Goal: Task Accomplishment & Management: Manage account settings

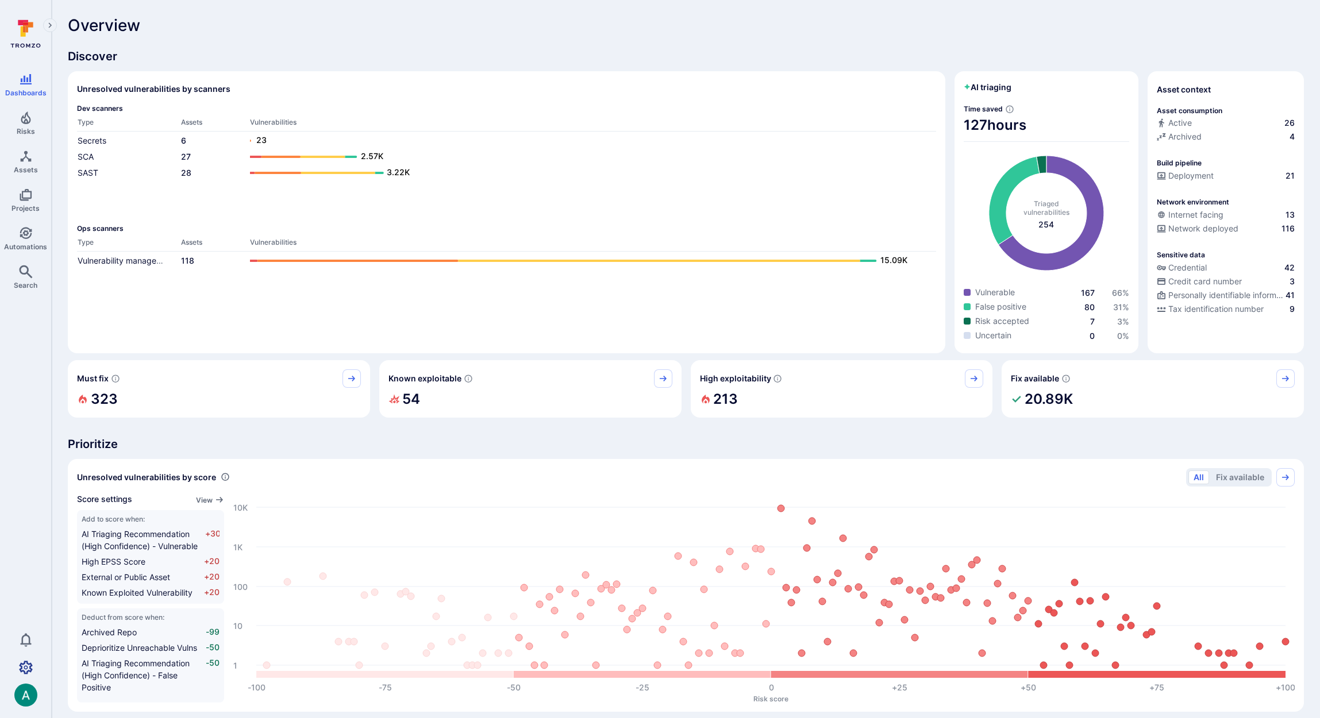
click at [29, 664] on icon "Settings" at bounding box center [26, 667] width 14 height 13
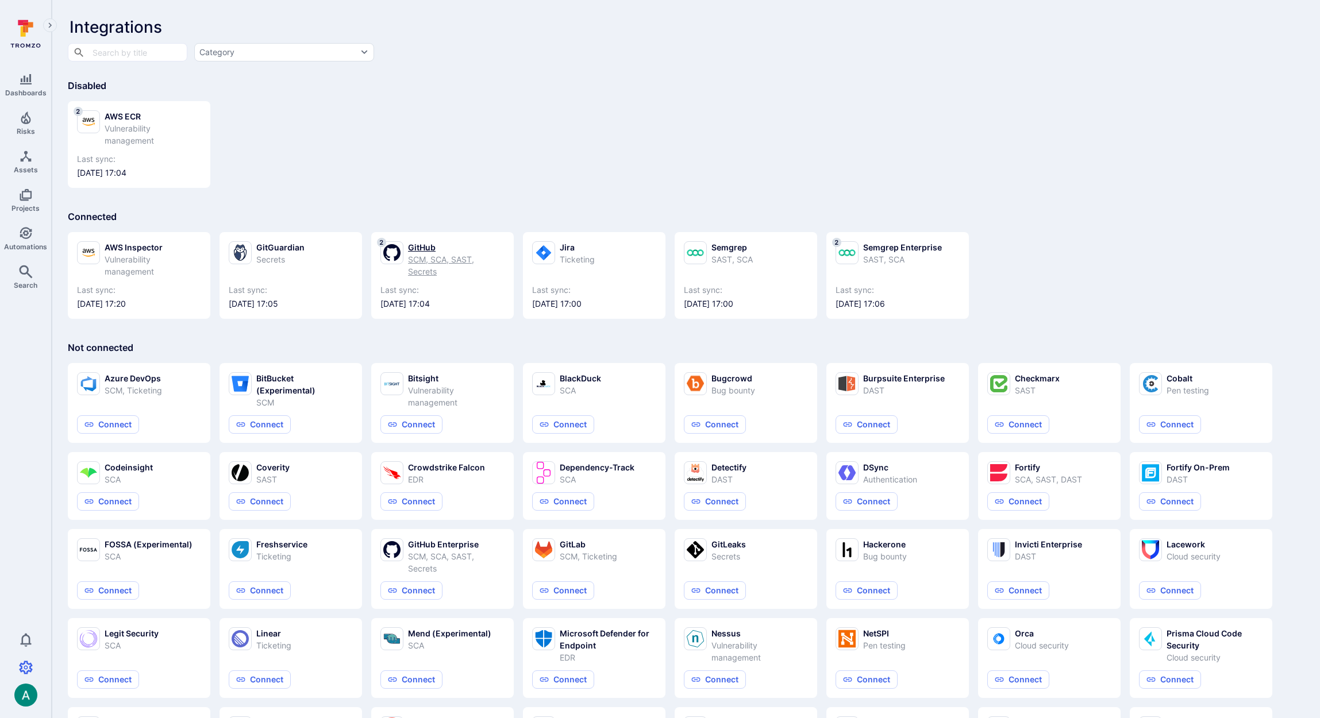
click at [418, 250] on div "GitHub" at bounding box center [456, 247] width 97 height 12
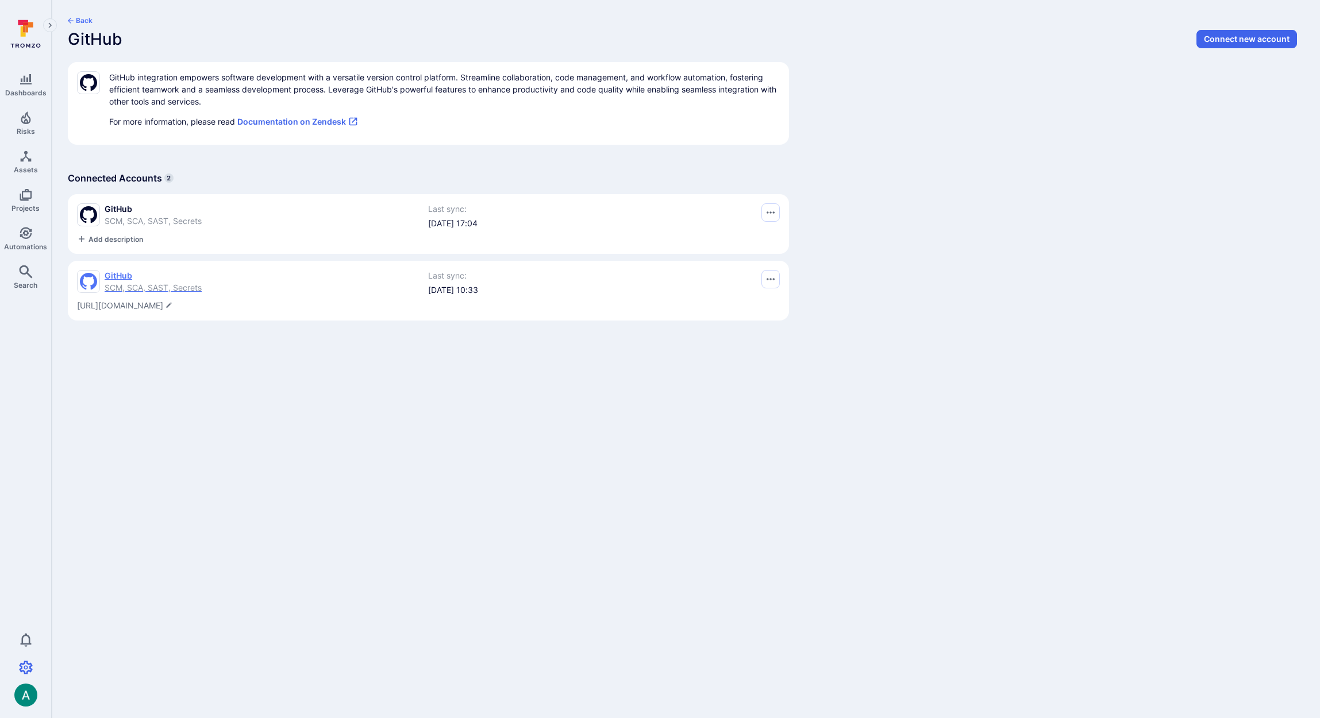
click at [144, 286] on span "SCM, SCA, SAST, Secrets" at bounding box center [153, 288] width 97 height 10
